Goal: Task Accomplishment & Management: Use online tool/utility

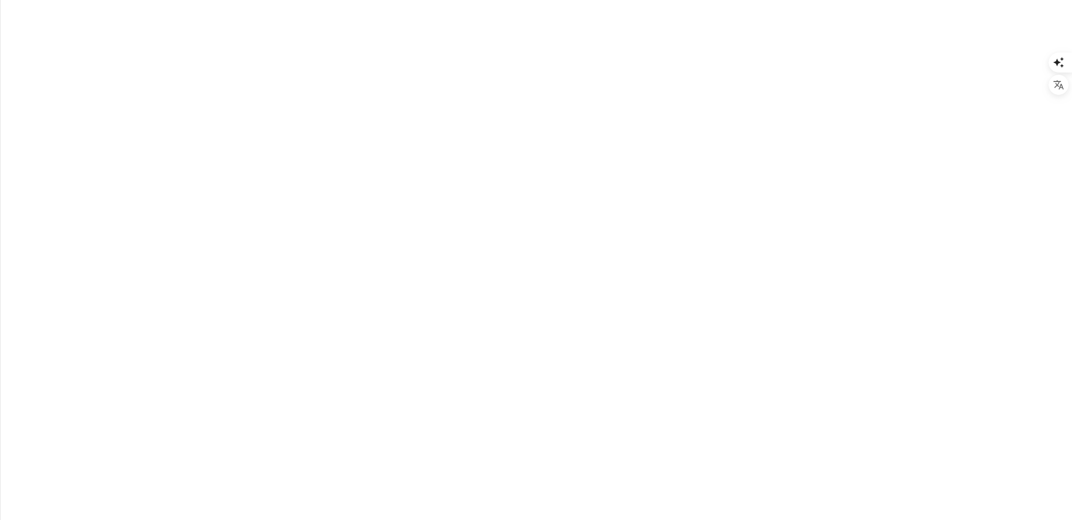
type input "Andydm"
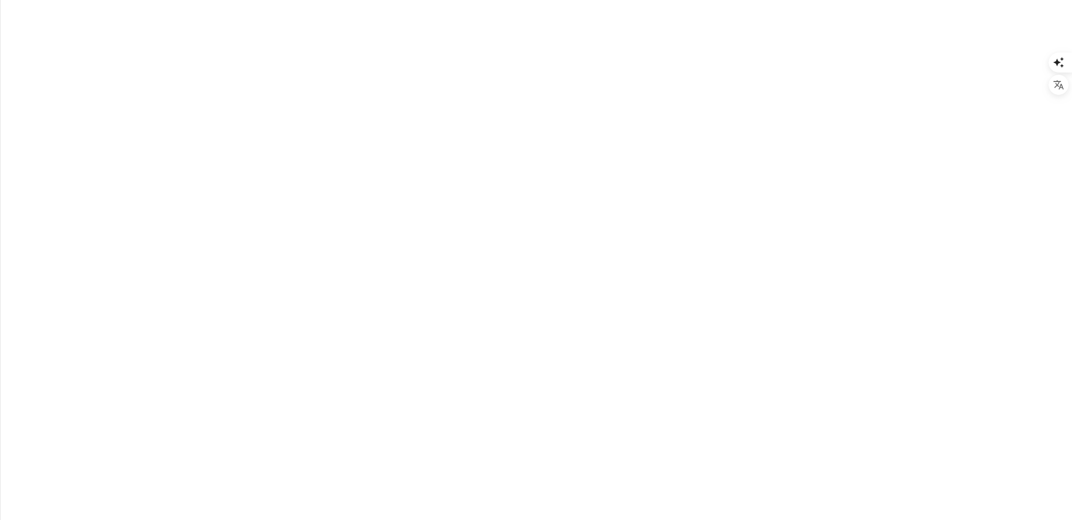
type input "analitik"
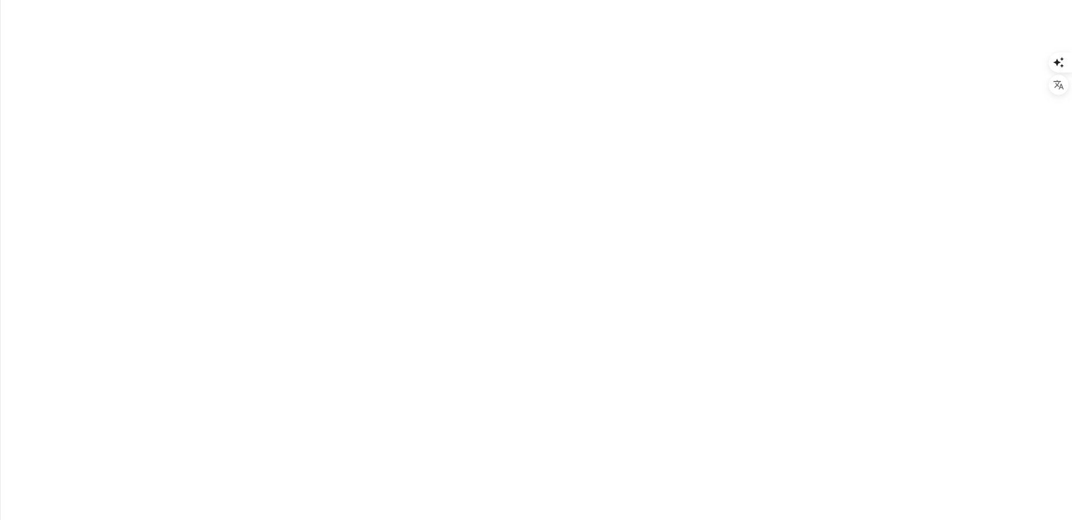
type input "MSL"
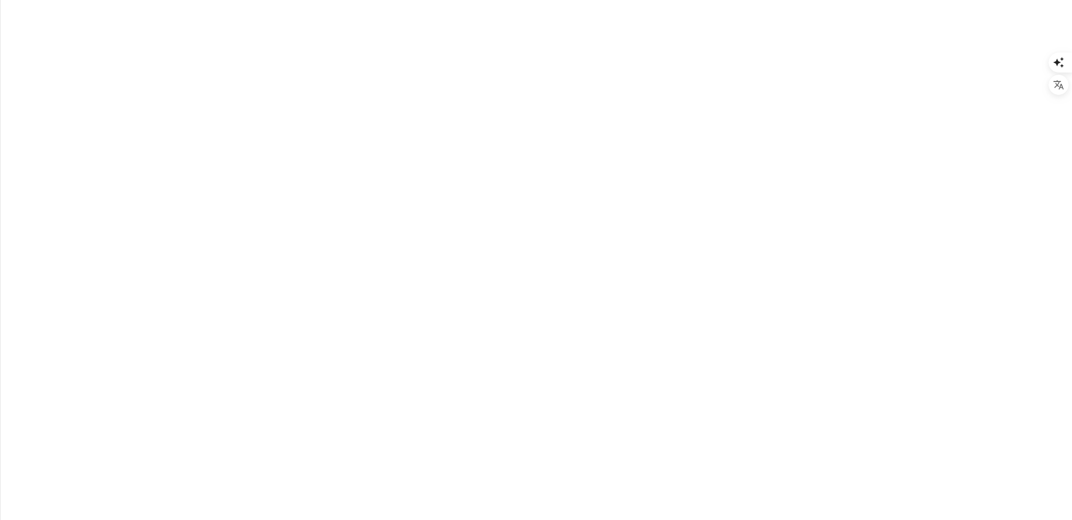
type input "kwork"
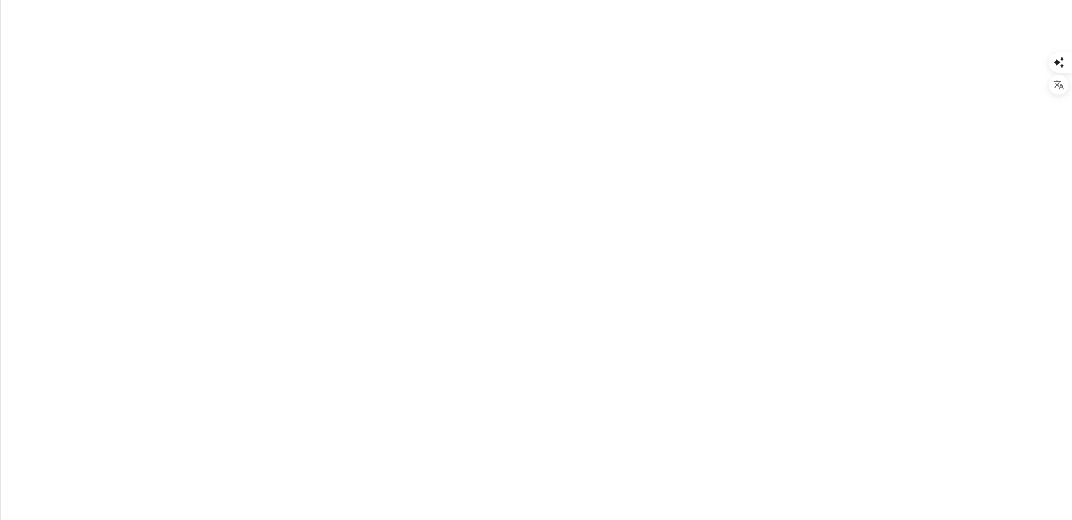
drag, startPoint x: 396, startPoint y: 246, endPoint x: 689, endPoint y: 245, distance: 293.6
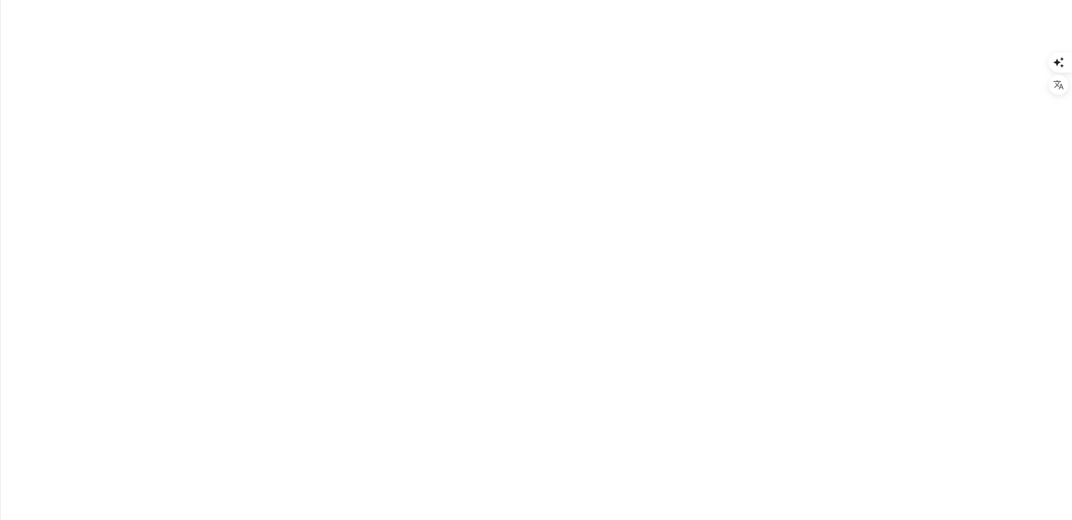
type textarea "*"
